Goal: Task Accomplishment & Management: Complete application form

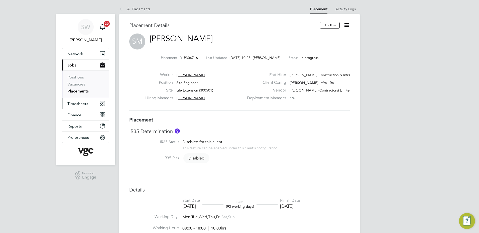
click at [78, 105] on span "Timesheets" at bounding box center [77, 103] width 21 height 5
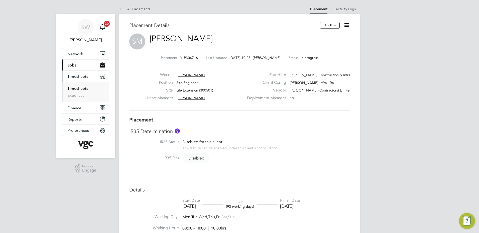
click at [80, 89] on link "Timesheets" at bounding box center [77, 88] width 21 height 5
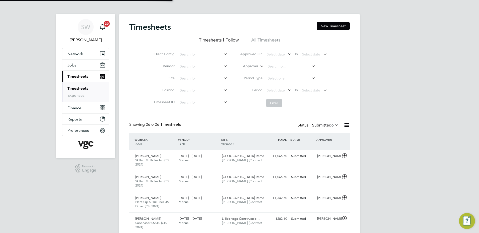
scroll to position [3, 3]
click at [338, 25] on button "New Timesheet" at bounding box center [332, 26] width 33 height 8
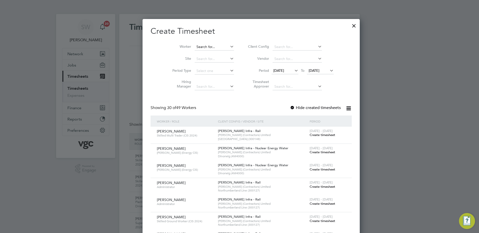
click at [194, 47] on input at bounding box center [213, 47] width 39 height 7
click at [199, 61] on b "Dib" at bounding box center [200, 60] width 6 height 4
type input "[PERSON_NAME]"
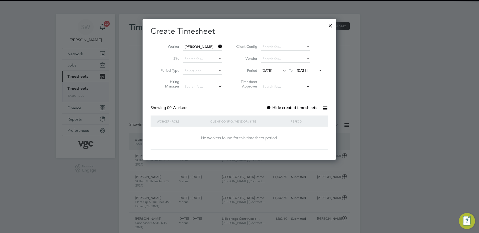
click at [303, 70] on span "[DATE]" at bounding box center [302, 70] width 11 height 5
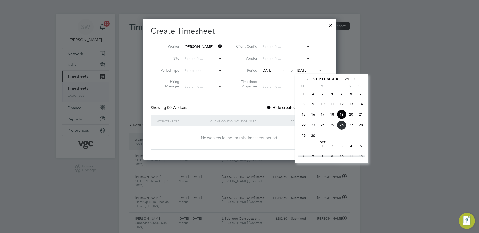
click at [340, 129] on span "26" at bounding box center [342, 126] width 10 height 10
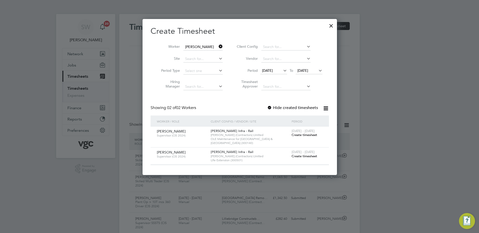
click at [299, 134] on span "Create timesheet" at bounding box center [304, 135] width 26 height 4
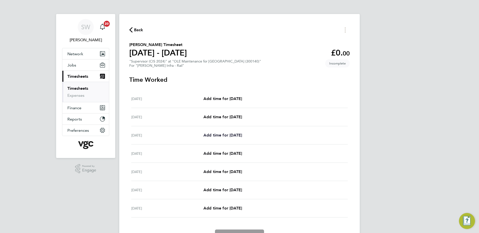
click at [216, 136] on span "Add time for [DATE]" at bounding box center [222, 135] width 39 height 5
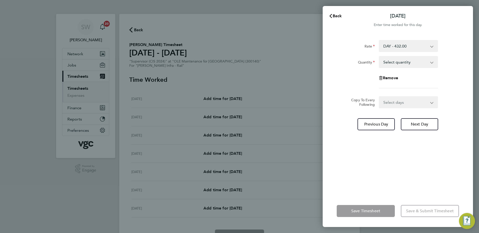
click at [431, 63] on app-icon-cross-button at bounding box center [434, 62] width 6 height 11
click at [431, 62] on select "Select quantity 0.5 1" at bounding box center [405, 62] width 52 height 11
select select "1"
click at [379, 57] on select "Select quantity 0.5 1" at bounding box center [405, 62] width 52 height 11
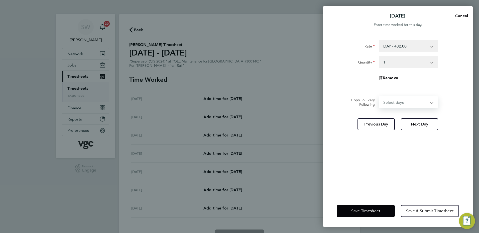
click at [430, 103] on select "Select days Day [DATE] [DATE] [DATE] [DATE]" at bounding box center [405, 102] width 53 height 11
select select "TUE"
click at [379, 97] on select "Select days Day [DATE] [DATE] [DATE] [DATE]" at bounding box center [405, 102] width 53 height 11
select select "[DATE]"
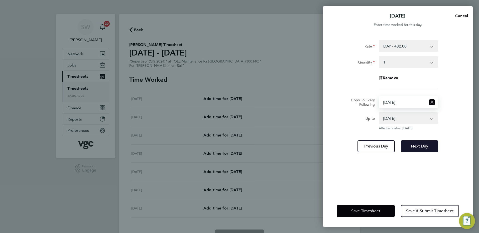
drag, startPoint x: 420, startPoint y: 143, endPoint x: 419, endPoint y: 141, distance: 2.6
click at [420, 143] on button "Next Day" at bounding box center [418, 146] width 37 height 12
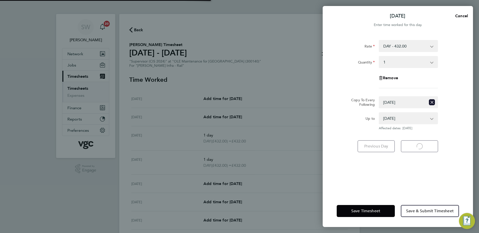
select select "1"
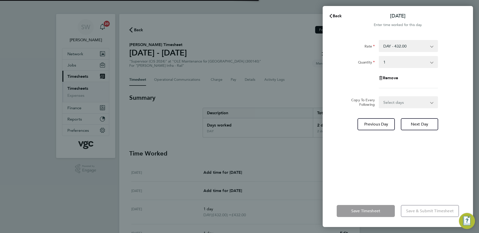
click at [430, 103] on select "Select days Day [DATE] [DATE] [DATE]" at bounding box center [405, 102] width 53 height 11
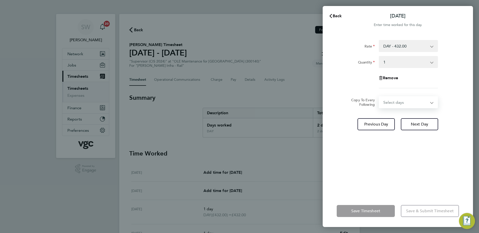
select select "WED"
click at [379, 97] on select "Select days Day [DATE] [DATE] [DATE]" at bounding box center [405, 102] width 53 height 11
select select "[DATE]"
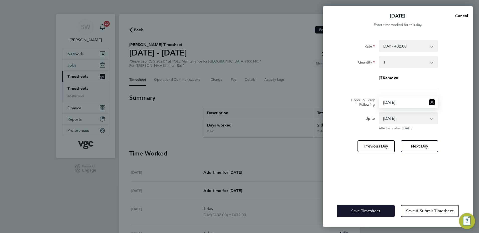
click at [358, 211] on span "Save Timesheet" at bounding box center [365, 211] width 29 height 5
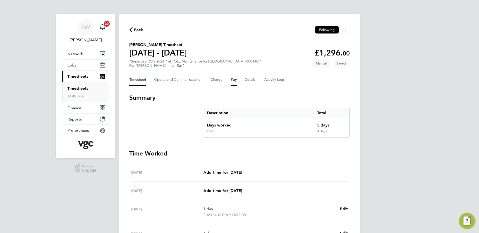
click at [232, 80] on button "Pay" at bounding box center [234, 80] width 6 height 12
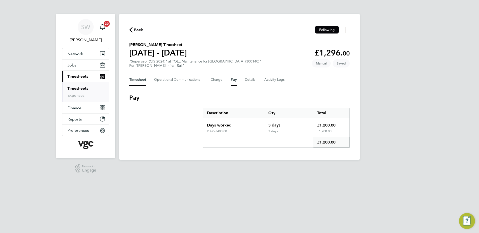
click at [137, 79] on button "Timesheet" at bounding box center [137, 80] width 17 height 12
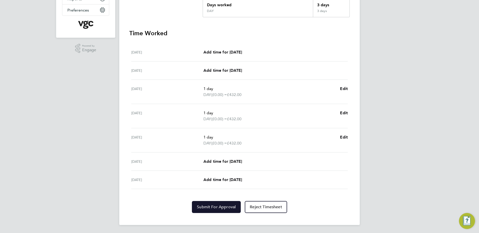
click at [210, 202] on button "Submit For Approval" at bounding box center [216, 207] width 49 height 12
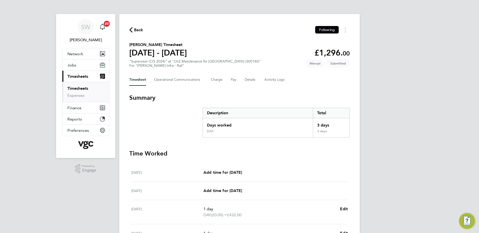
click at [86, 88] on link "Timesheets" at bounding box center [77, 88] width 21 height 5
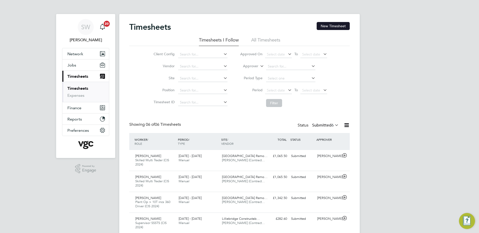
click at [337, 25] on button "New Timesheet" at bounding box center [332, 26] width 33 height 8
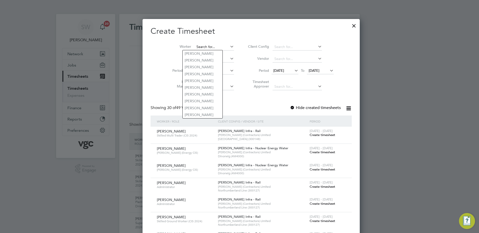
click at [194, 45] on input at bounding box center [213, 47] width 39 height 7
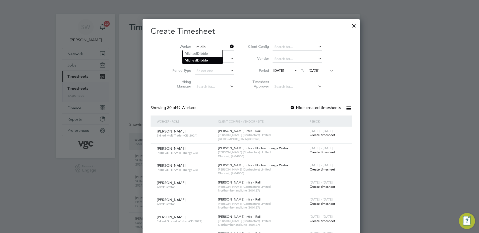
click at [204, 58] on li "M [PERSON_NAME] ble" at bounding box center [202, 60] width 40 height 7
type input "[PERSON_NAME]"
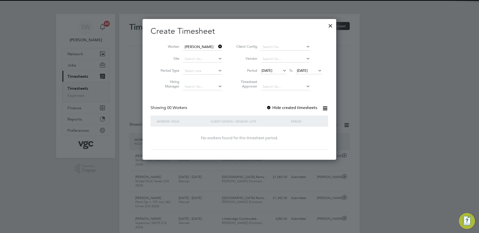
click at [307, 69] on span "[DATE]" at bounding box center [302, 70] width 11 height 5
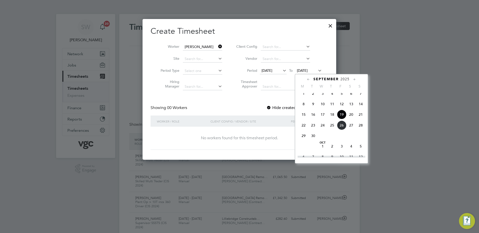
click at [341, 127] on span "26" at bounding box center [342, 126] width 10 height 10
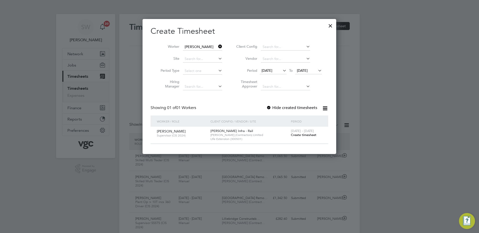
click at [297, 134] on span "Create timesheet" at bounding box center [304, 135] width 26 height 4
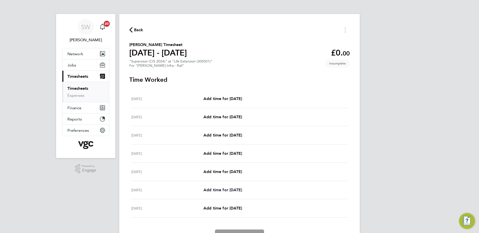
click at [218, 189] on span "Add time for [DATE]" at bounding box center [222, 190] width 39 height 5
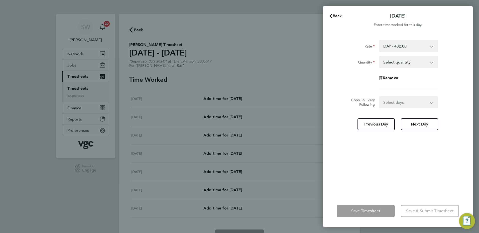
click at [430, 61] on select "Select quantity 0.5 1" at bounding box center [405, 62] width 52 height 11
select select "1"
click at [379, 57] on select "Select quantity 0.5 1" at bounding box center [405, 62] width 52 height 11
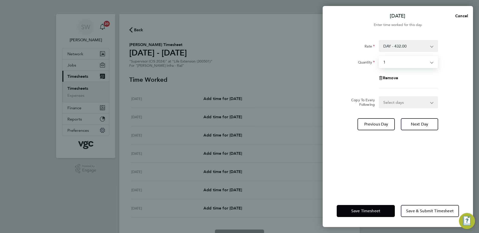
click at [432, 102] on app-icon-cross-button at bounding box center [434, 102] width 6 height 11
click at [428, 105] on select "Select days [DATE]" at bounding box center [405, 102] width 53 height 11
select select "FRI"
click at [379, 97] on select "Select days [DATE]" at bounding box center [405, 102] width 53 height 11
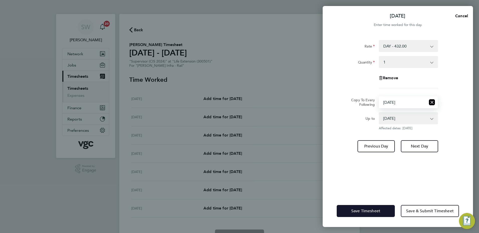
click at [347, 211] on button "Save Timesheet" at bounding box center [365, 211] width 58 height 12
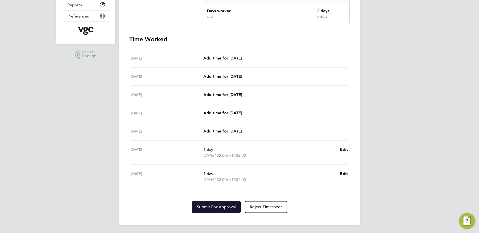
click at [215, 207] on span "Submit For Approval" at bounding box center [216, 207] width 39 height 5
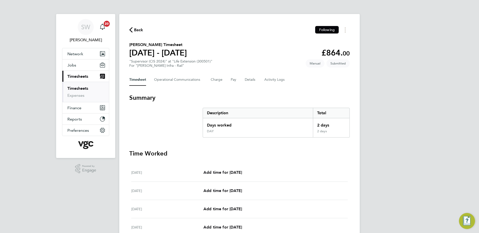
click at [81, 89] on link "Timesheets" at bounding box center [77, 88] width 21 height 5
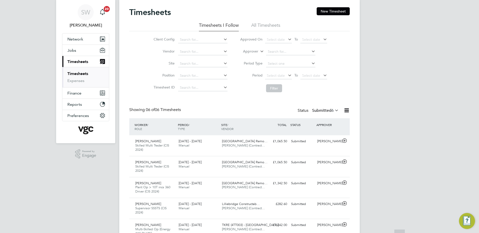
scroll to position [11, 0]
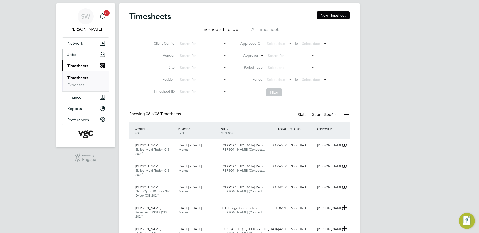
click at [71, 54] on span "Jobs" at bounding box center [71, 54] width 9 height 5
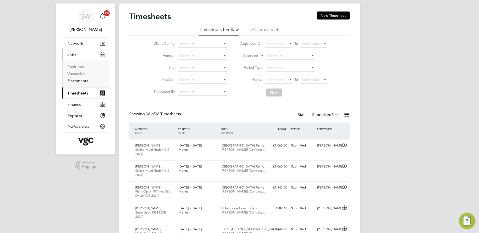
click at [79, 80] on link "Placements" at bounding box center [77, 80] width 21 height 5
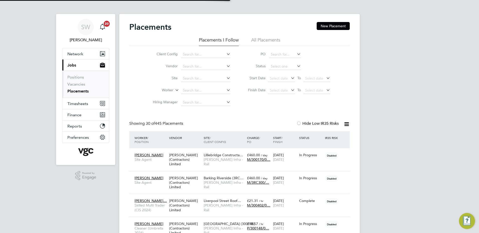
scroll to position [3, 3]
click at [73, 104] on span "Timesheets" at bounding box center [77, 103] width 21 height 5
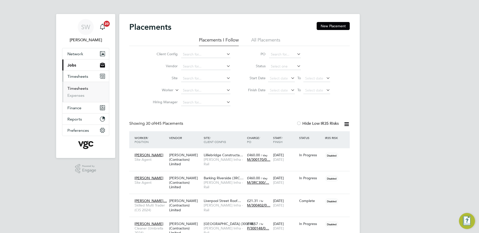
click at [79, 89] on link "Timesheets" at bounding box center [77, 88] width 21 height 5
